Goal: Information Seeking & Learning: Learn about a topic

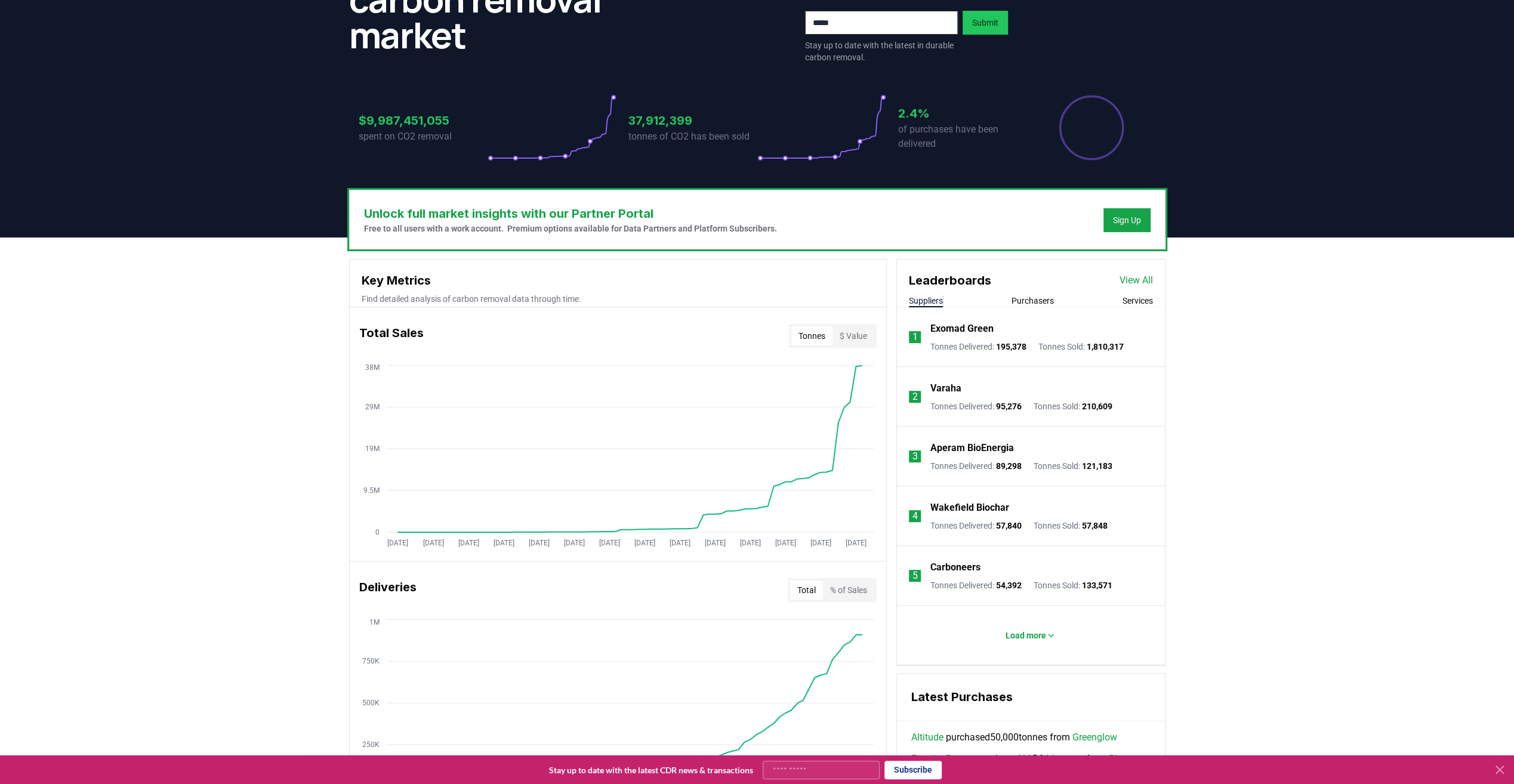
scroll to position [239, 0]
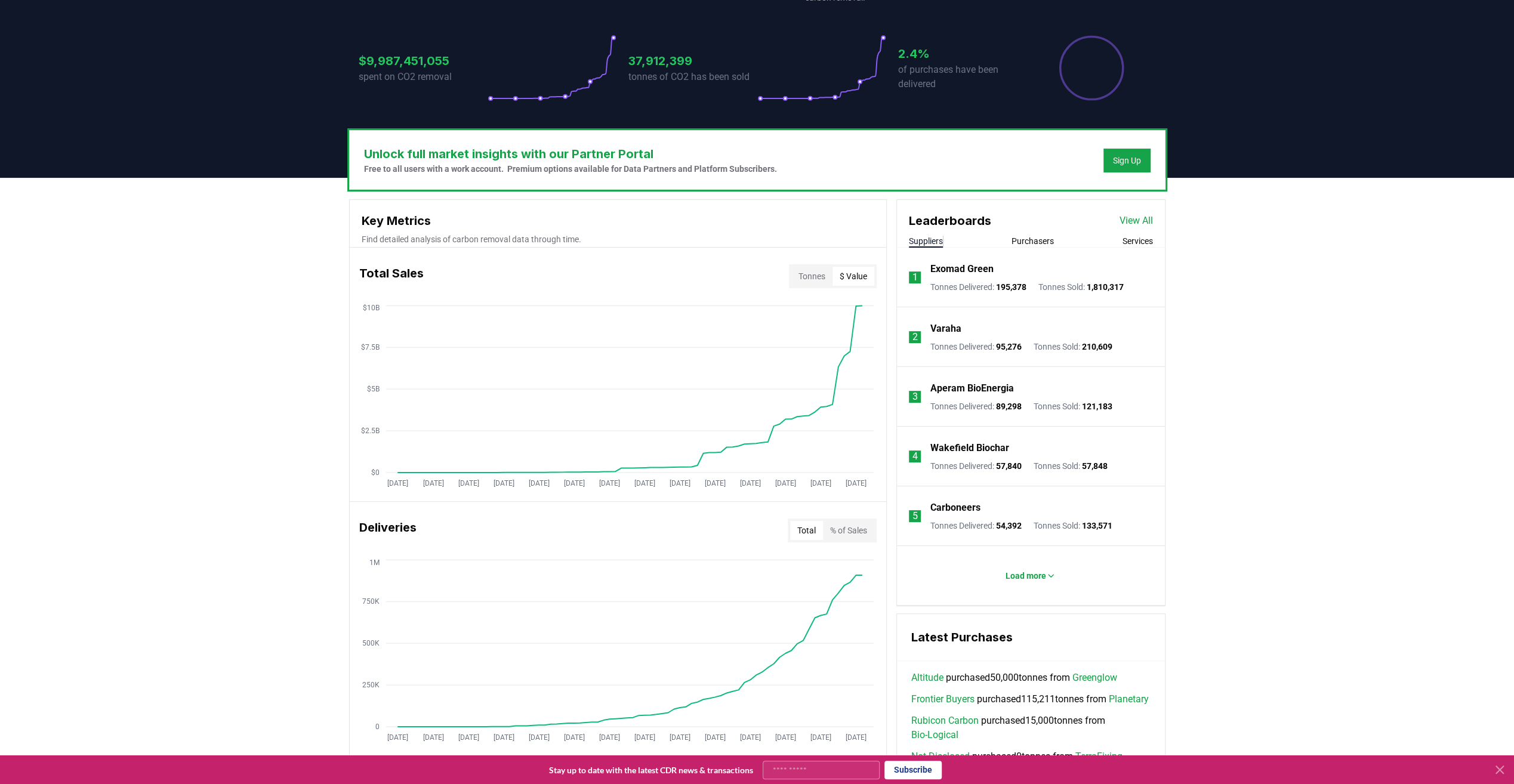
click at [851, 274] on button "$ Value" at bounding box center [853, 276] width 41 height 19
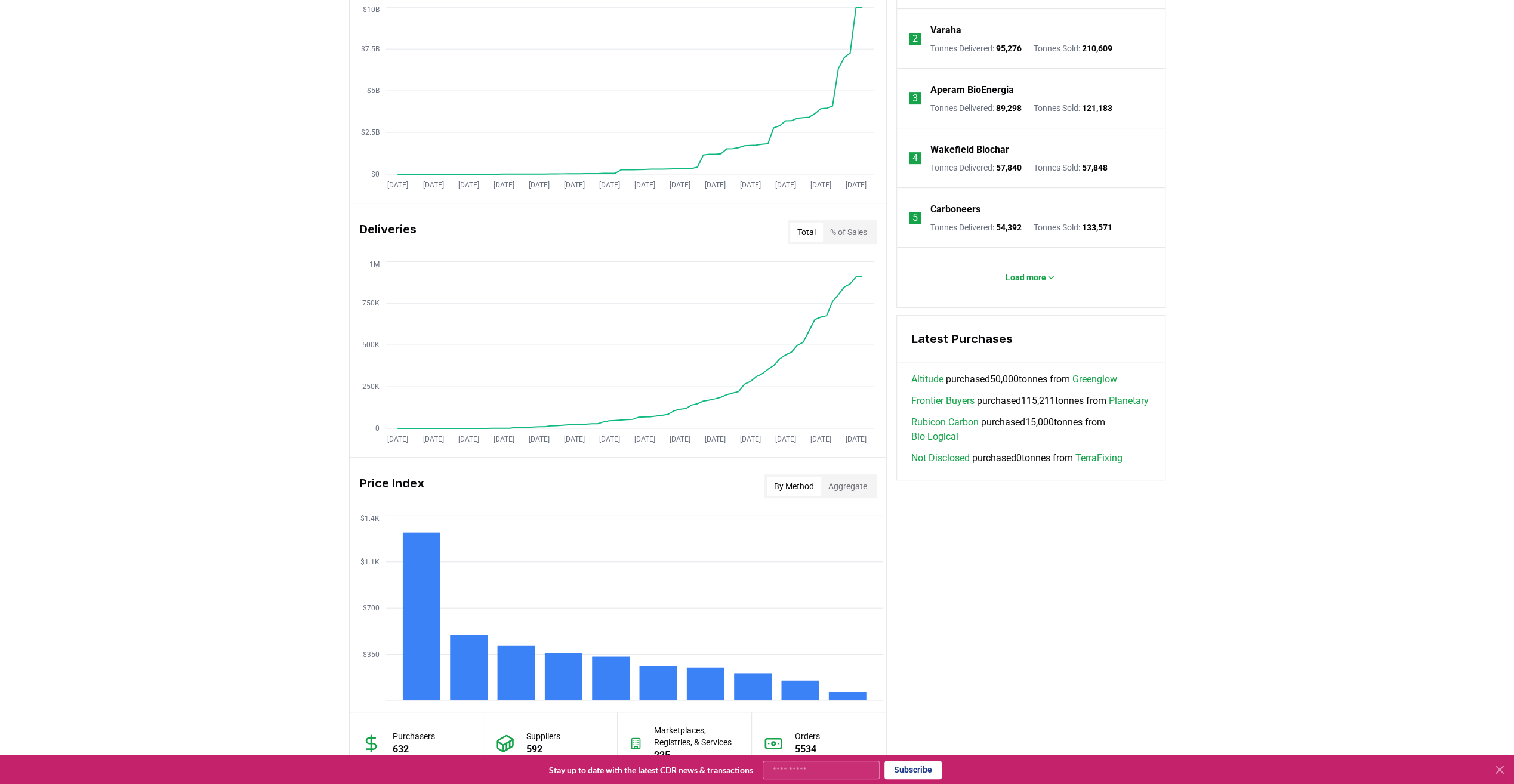
scroll to position [716, 0]
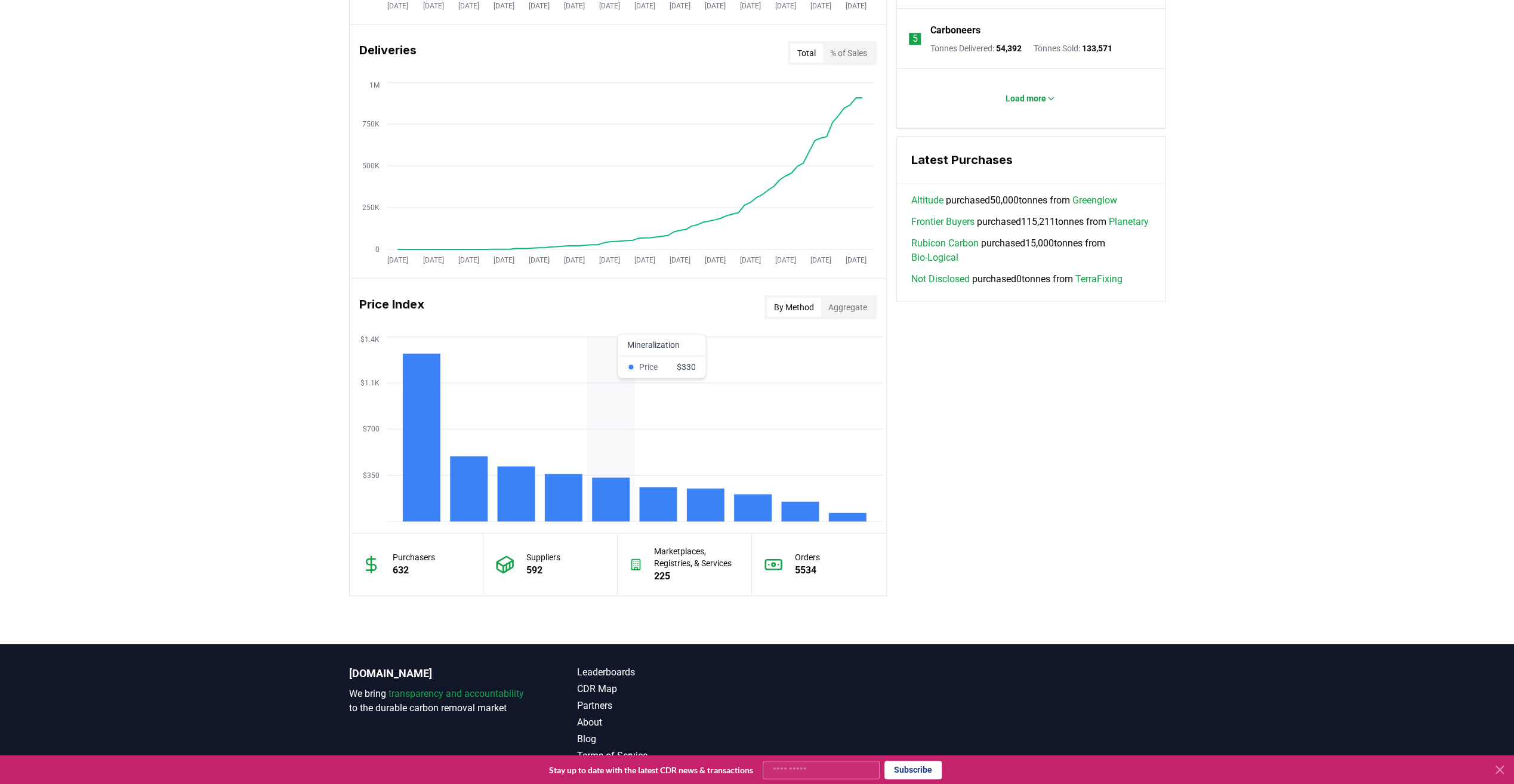
click at [601, 495] on rect at bounding box center [611, 499] width 38 height 44
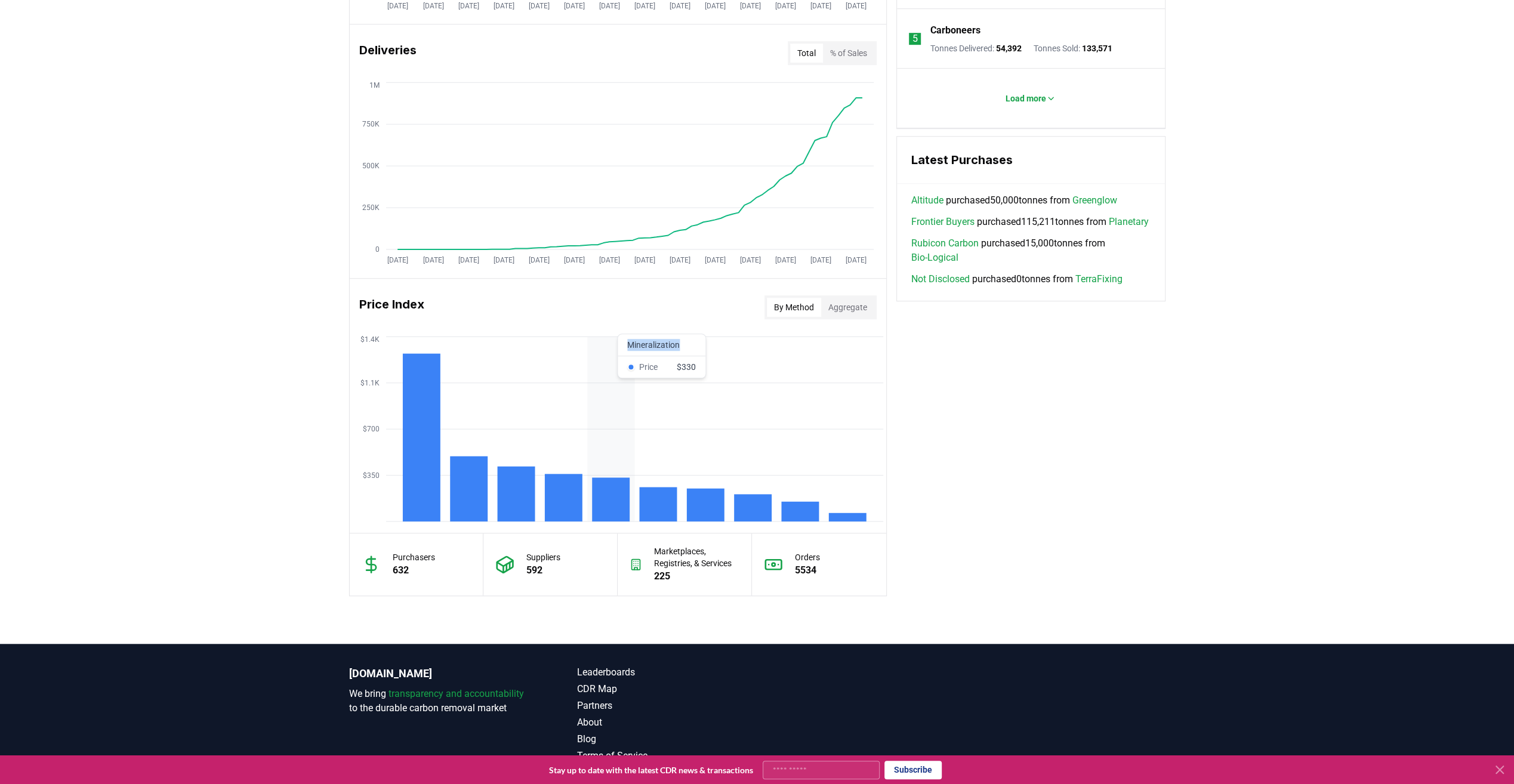
click at [601, 495] on rect at bounding box center [611, 499] width 38 height 44
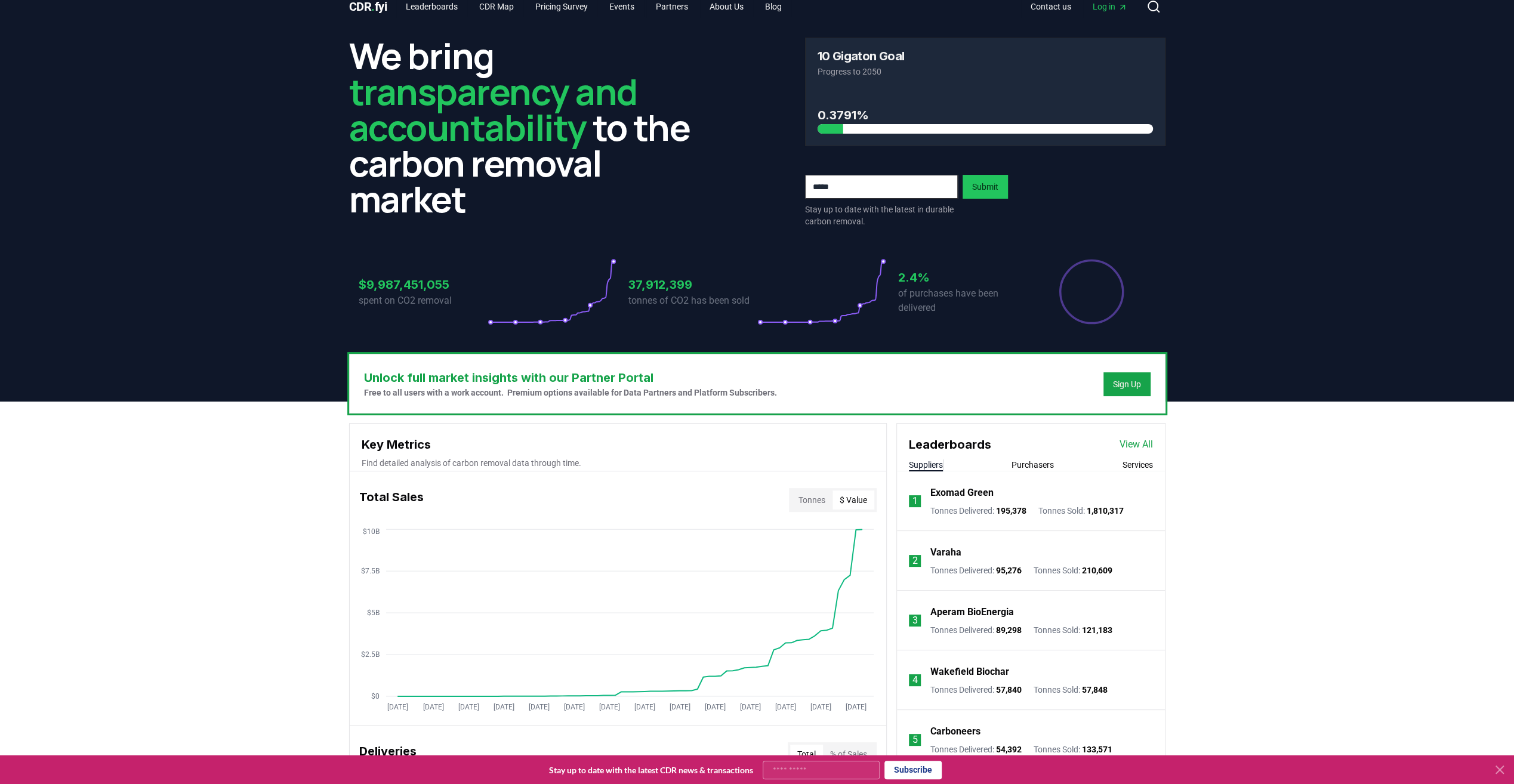
scroll to position [0, 0]
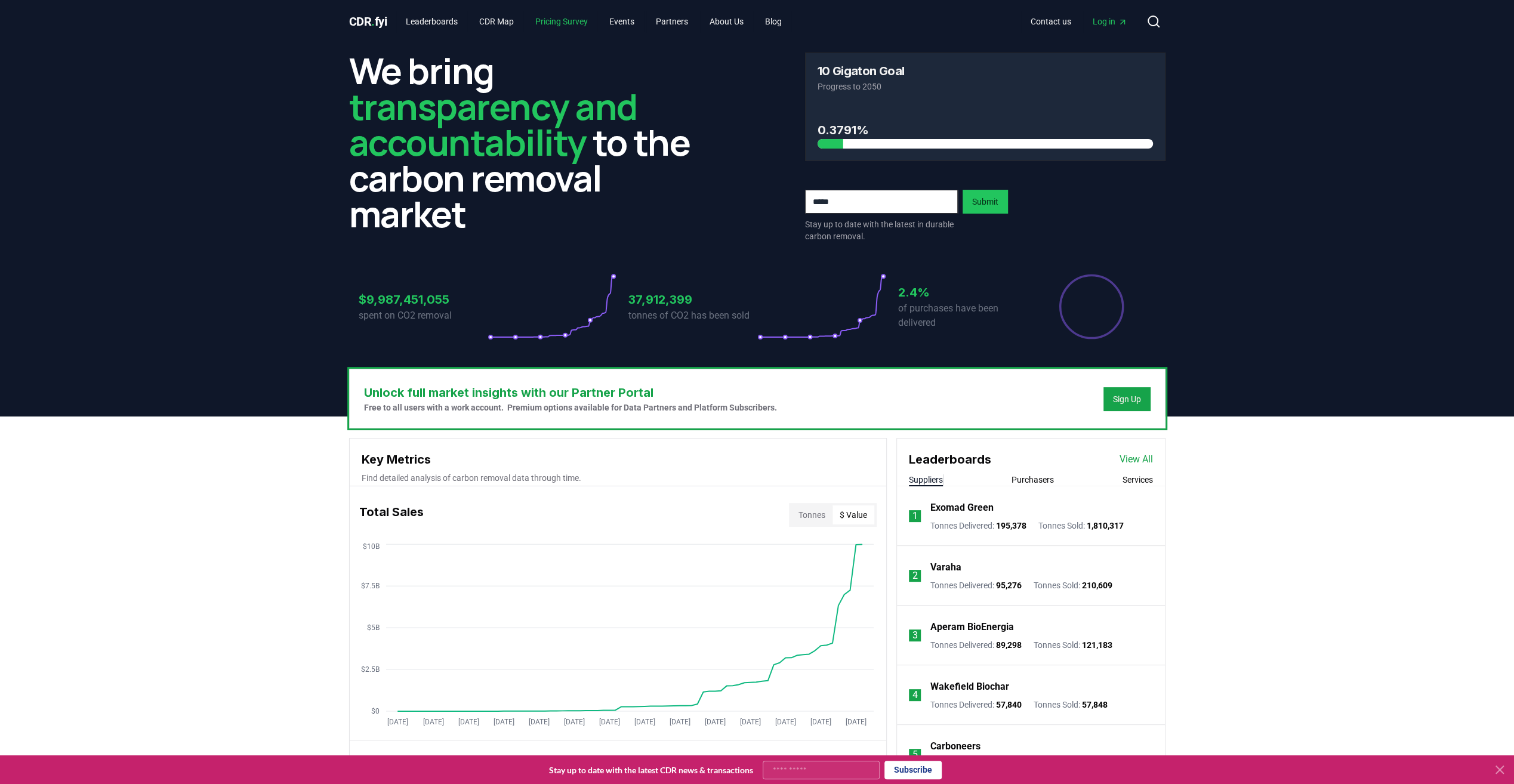
click at [583, 21] on link "Pricing Survey" at bounding box center [561, 21] width 72 height 21
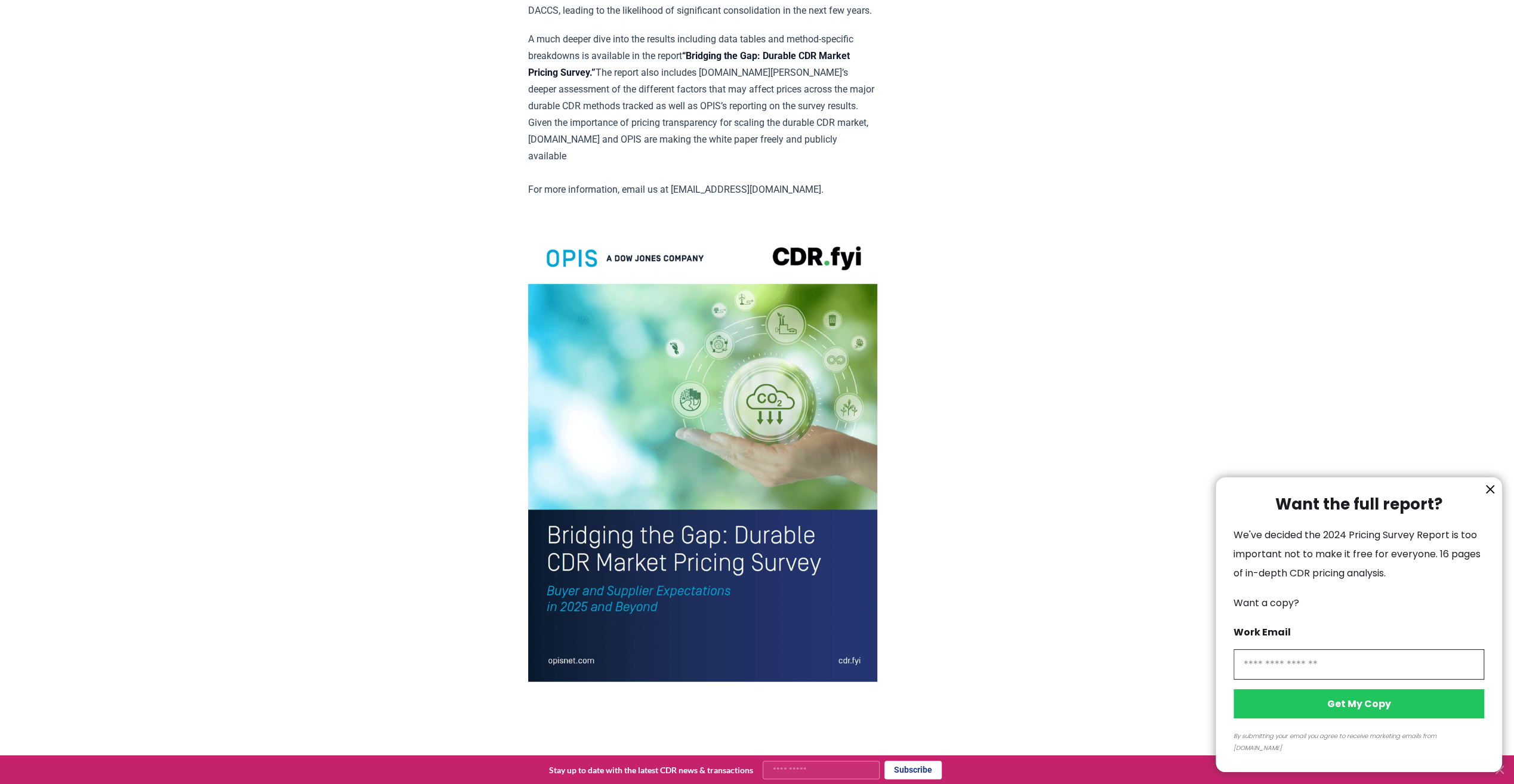
scroll to position [2242, 0]
